Goal: Find specific page/section: Find specific page/section

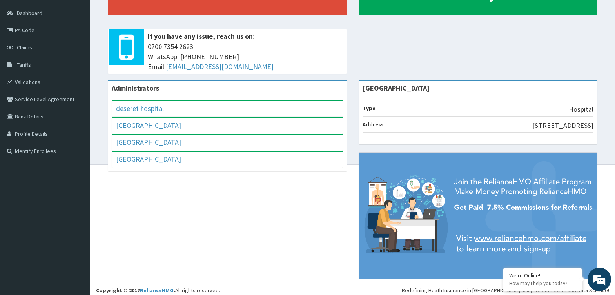
scroll to position [78, 0]
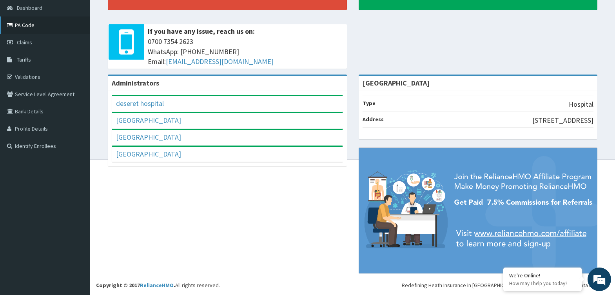
click at [34, 23] on link "PA Code" at bounding box center [45, 24] width 90 height 17
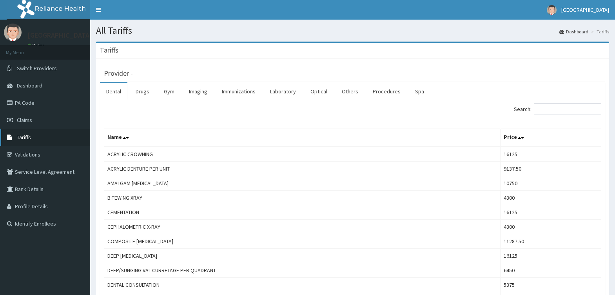
click at [33, 139] on link "Tariffs" at bounding box center [45, 137] width 90 height 17
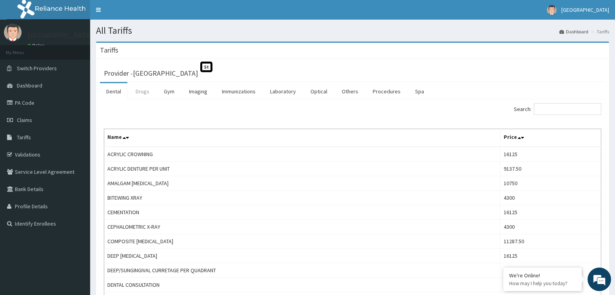
click at [141, 90] on link "Drugs" at bounding box center [142, 91] width 26 height 16
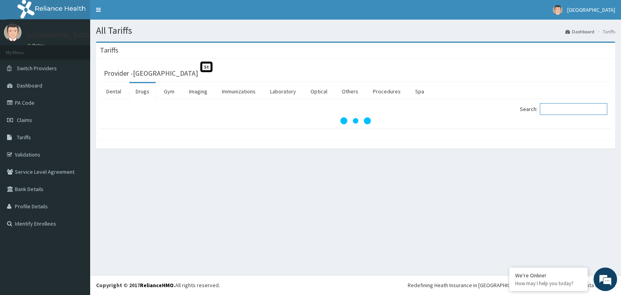
click at [554, 106] on input "Search:" at bounding box center [573, 109] width 67 height 12
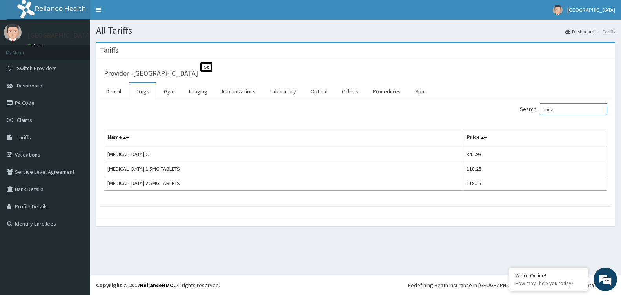
drag, startPoint x: 568, startPoint y: 110, endPoint x: 463, endPoint y: 121, distance: 105.5
click at [470, 120] on div "Search: inda Name Price [MEDICAL_DATA] C 342.93 [MEDICAL_DATA] 1.5MG TABLETS 11…" at bounding box center [355, 146] width 503 height 87
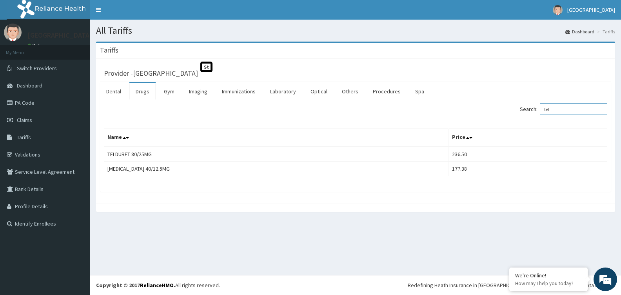
drag, startPoint x: 578, startPoint y: 109, endPoint x: 455, endPoint y: 130, distance: 124.9
click at [455, 130] on div "Search: tel Name Price TELDURET 80/25MG 236.50 [MEDICAL_DATA] 40/12.5MG 177.38" at bounding box center [355, 139] width 503 height 73
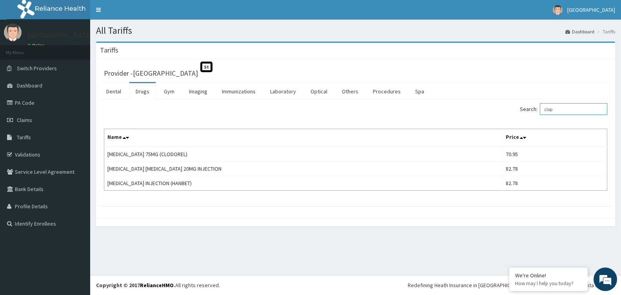
drag, startPoint x: 563, startPoint y: 109, endPoint x: 472, endPoint y: 125, distance: 93.2
click at [473, 123] on div "Search: clop Name Price [MEDICAL_DATA] 75MG (CLODOREL) 70.95 [MEDICAL_DATA] [ME…" at bounding box center [355, 146] width 503 height 87
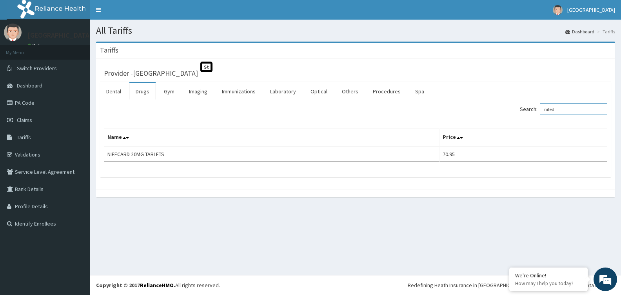
type input "nifed"
